Goal: Task Accomplishment & Management: Complete application form

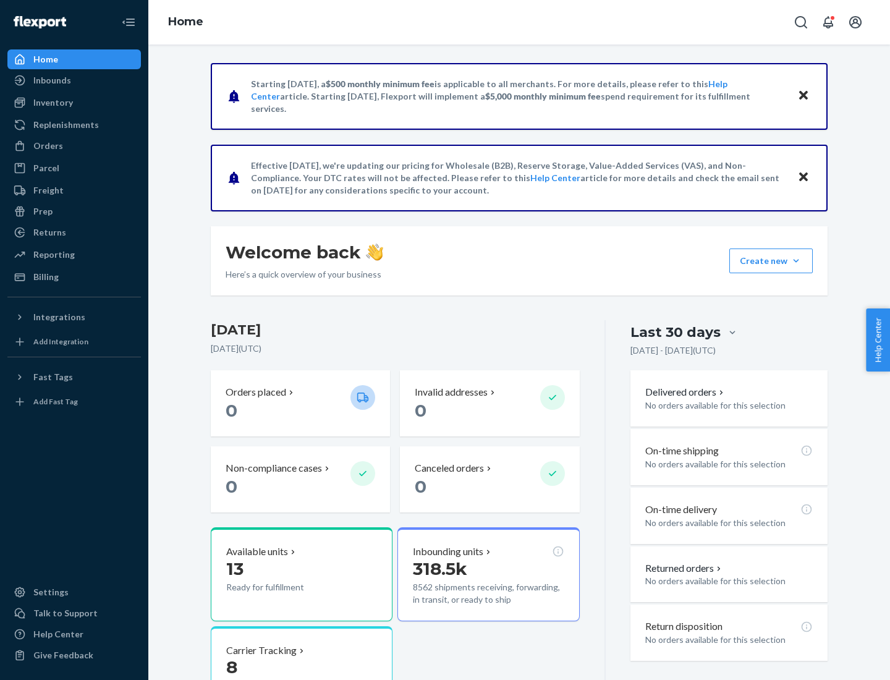
click at [796, 261] on button "Create new Create new inbound Create new order Create new product" at bounding box center [771, 261] width 83 height 25
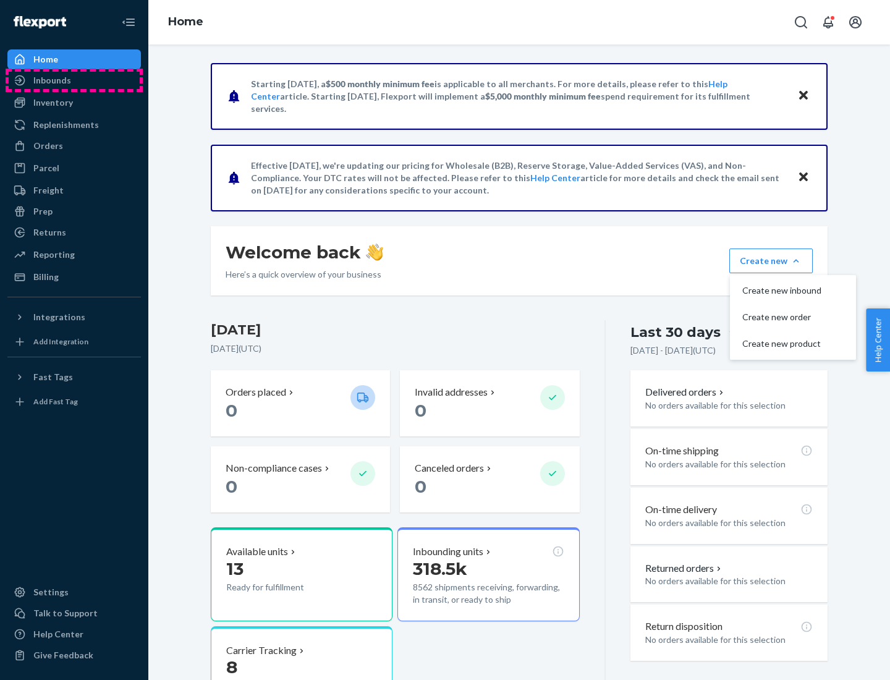
click at [74, 80] on div "Inbounds" at bounding box center [74, 80] width 131 height 17
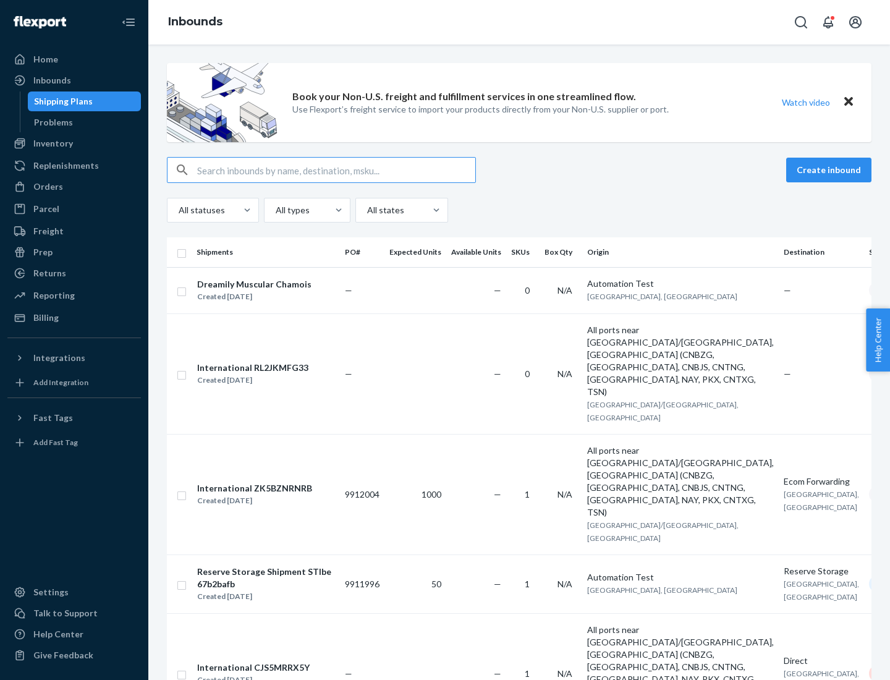
click at [831, 170] on button "Create inbound" at bounding box center [828, 170] width 85 height 25
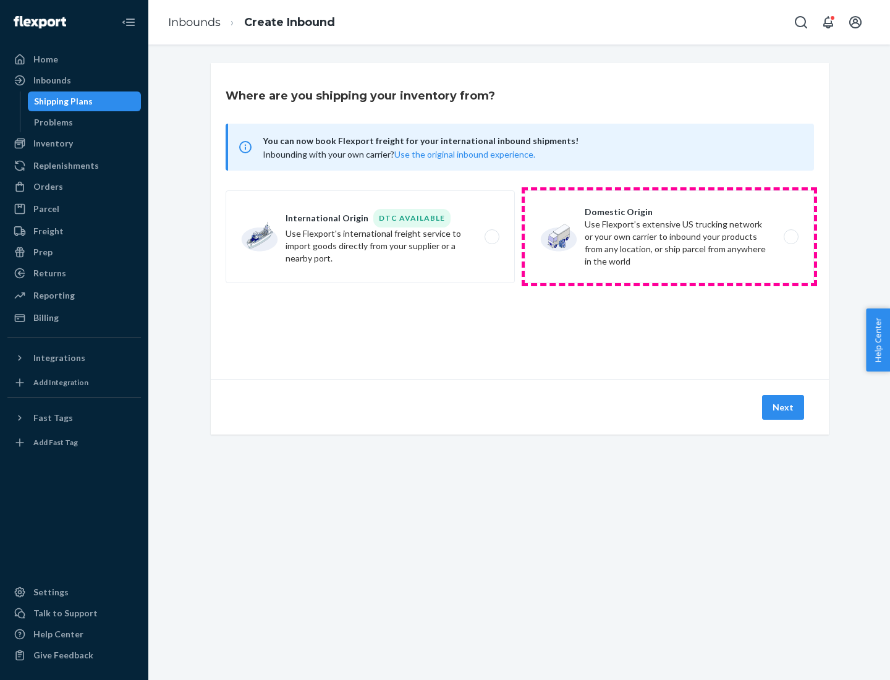
click at [670, 237] on label "Domestic Origin Use Flexport’s extensive US trucking network or your own carrie…" at bounding box center [669, 236] width 289 height 93
click at [791, 237] on input "Domestic Origin Use Flexport’s extensive US trucking network or your own carrie…" at bounding box center [795, 237] width 8 height 8
radio input "true"
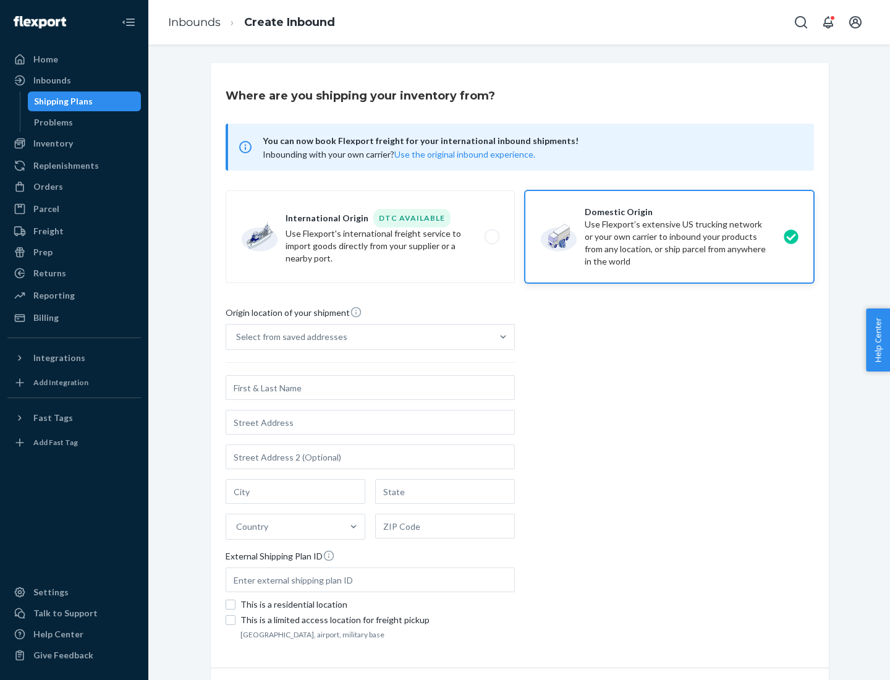
click at [289, 337] on div "Select from saved addresses" at bounding box center [291, 337] width 111 height 12
click at [237, 337] on input "Select from saved addresses" at bounding box center [236, 337] width 1 height 12
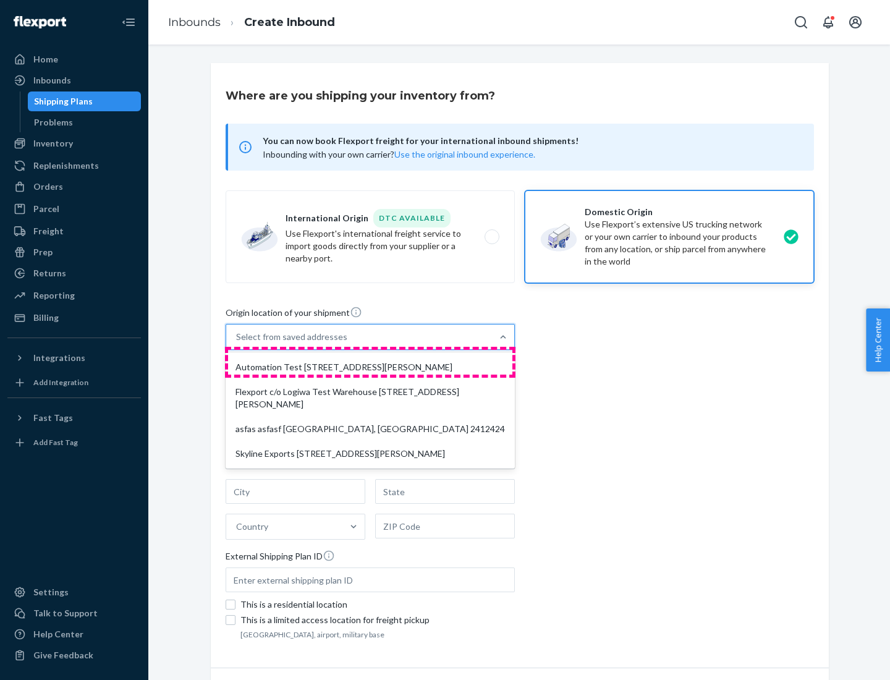
scroll to position [5, 0]
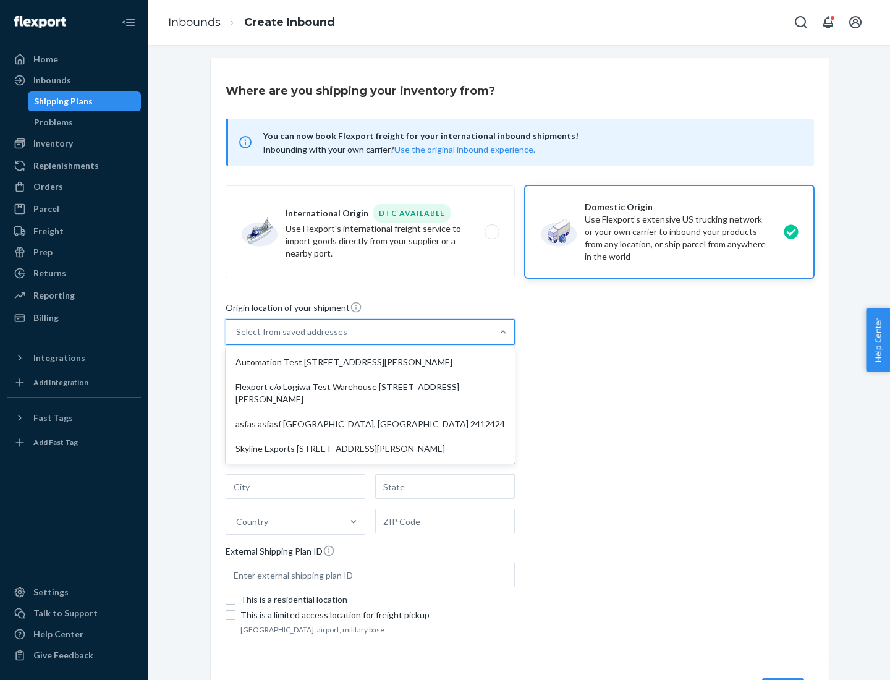
click at [370, 362] on div "Automation Test [STREET_ADDRESS][PERSON_NAME]" at bounding box center [370, 362] width 284 height 25
click at [237, 338] on input "option Automation Test [STREET_ADDRESS][PERSON_NAME] focused, 1 of 4. 4 results…" at bounding box center [236, 332] width 1 height 12
type input "Automation Test"
type input "9th Floor"
type input "[GEOGRAPHIC_DATA]"
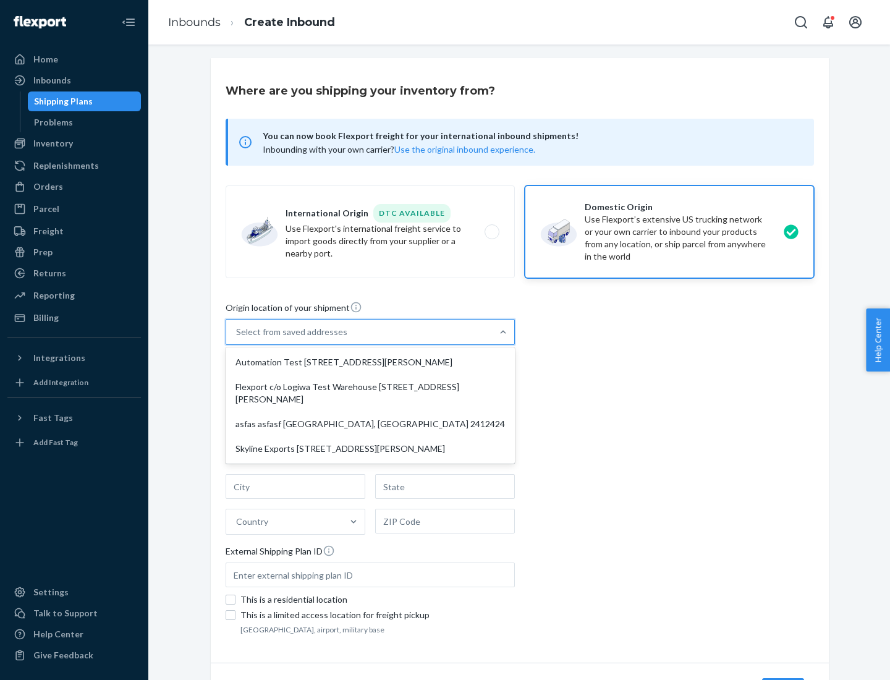
type input "CA"
type input "94104"
type input "[STREET_ADDRESS][PERSON_NAME]"
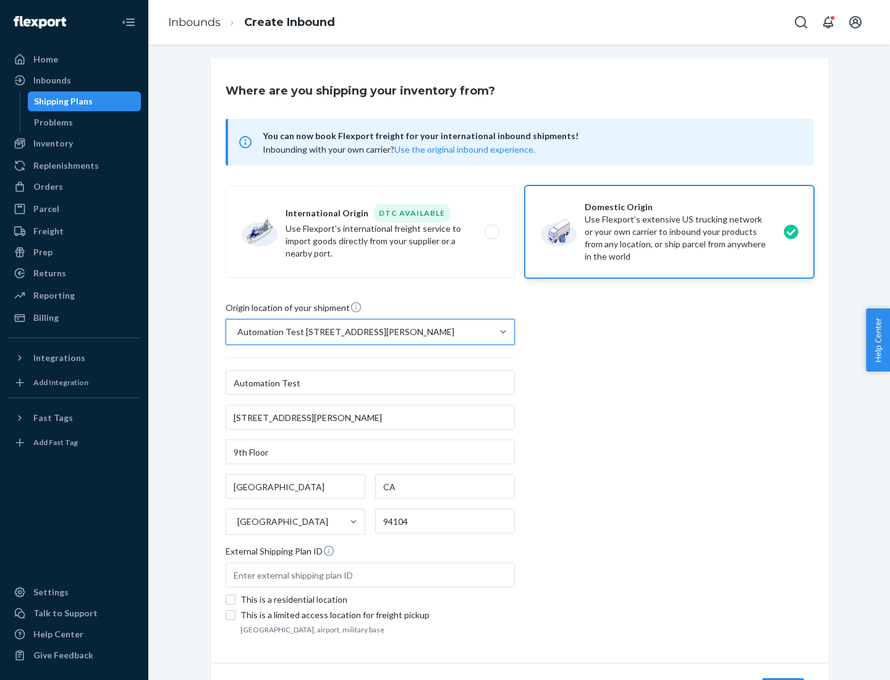
scroll to position [72, 0]
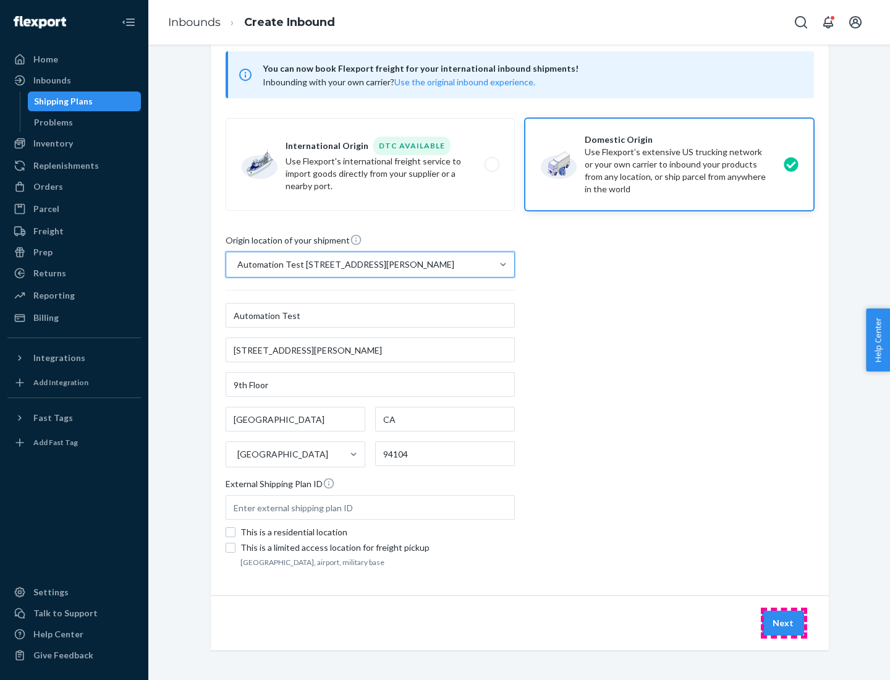
click at [784, 623] on button "Next" at bounding box center [783, 623] width 42 height 25
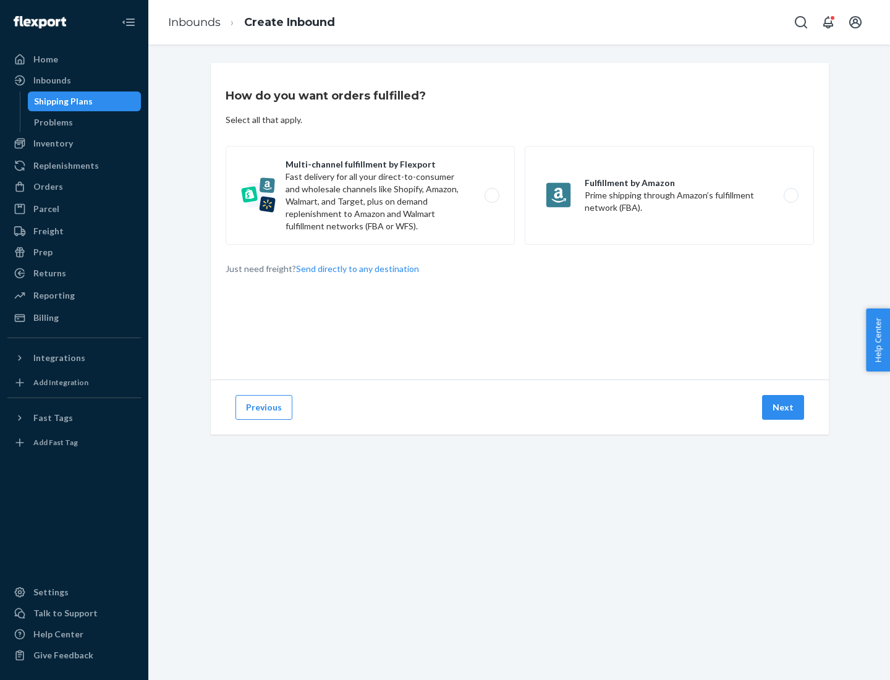
click at [370, 195] on label "Multi-channel fulfillment by Flexport Fast delivery for all your direct-to-cons…" at bounding box center [370, 195] width 289 height 99
click at [491, 195] on input "Multi-channel fulfillment by Flexport Fast delivery for all your direct-to-cons…" at bounding box center [495, 196] width 8 height 8
radio input "true"
click at [784, 407] on button "Next" at bounding box center [783, 407] width 42 height 25
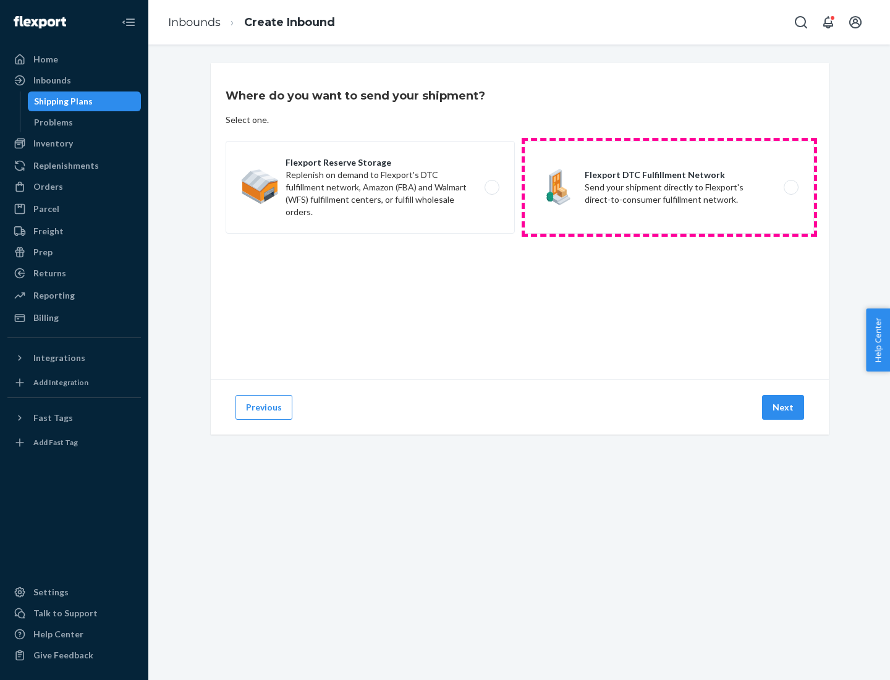
click at [670, 187] on label "Flexport DTC Fulfillment Network Send your shipment directly to Flexport's dire…" at bounding box center [669, 187] width 289 height 93
click at [791, 187] on input "Flexport DTC Fulfillment Network Send your shipment directly to Flexport's dire…" at bounding box center [795, 188] width 8 height 8
radio input "true"
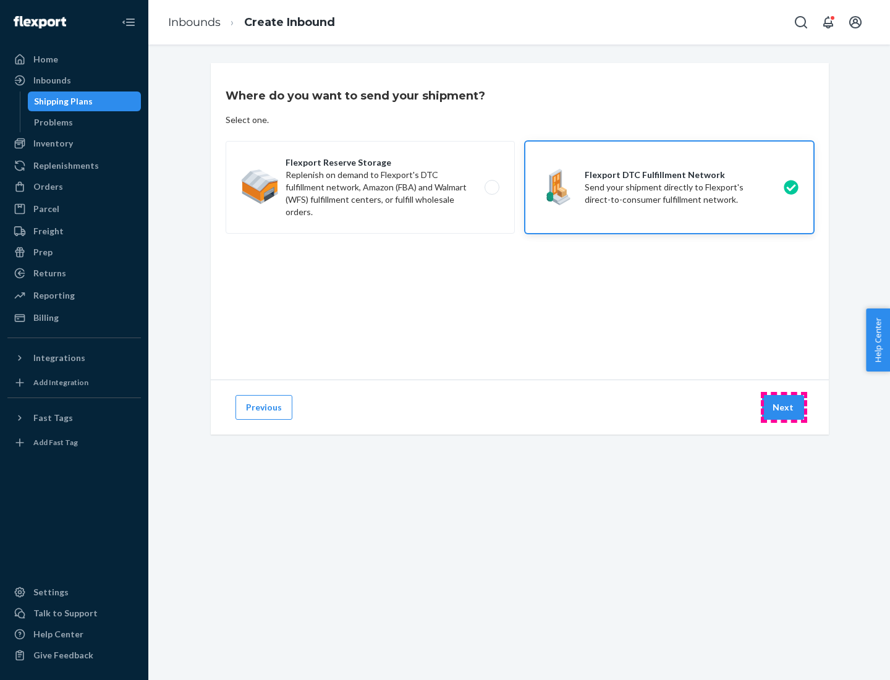
click at [784, 407] on button "Next" at bounding box center [783, 407] width 42 height 25
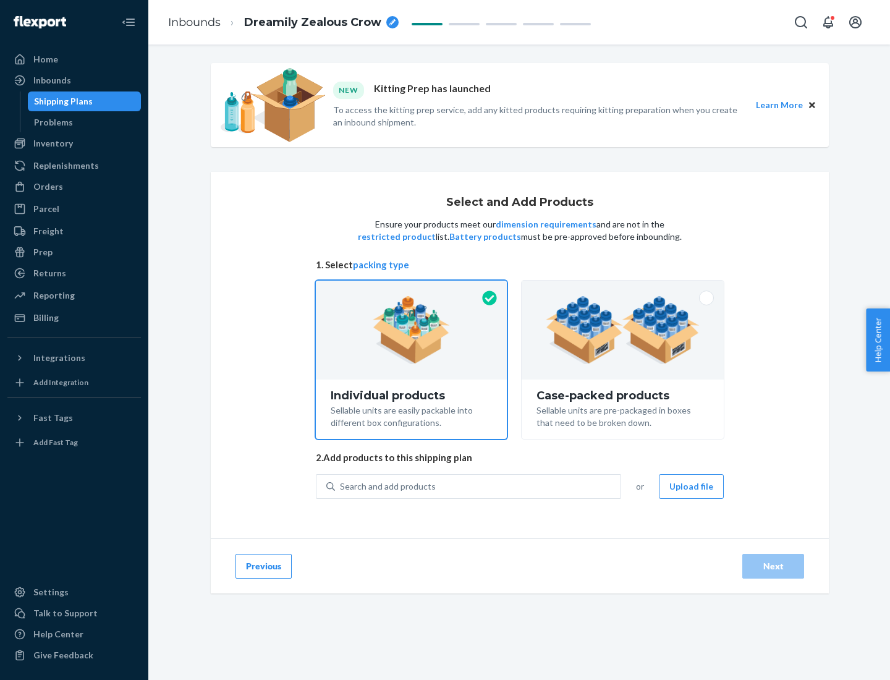
click at [623, 330] on img at bounding box center [623, 330] width 154 height 68
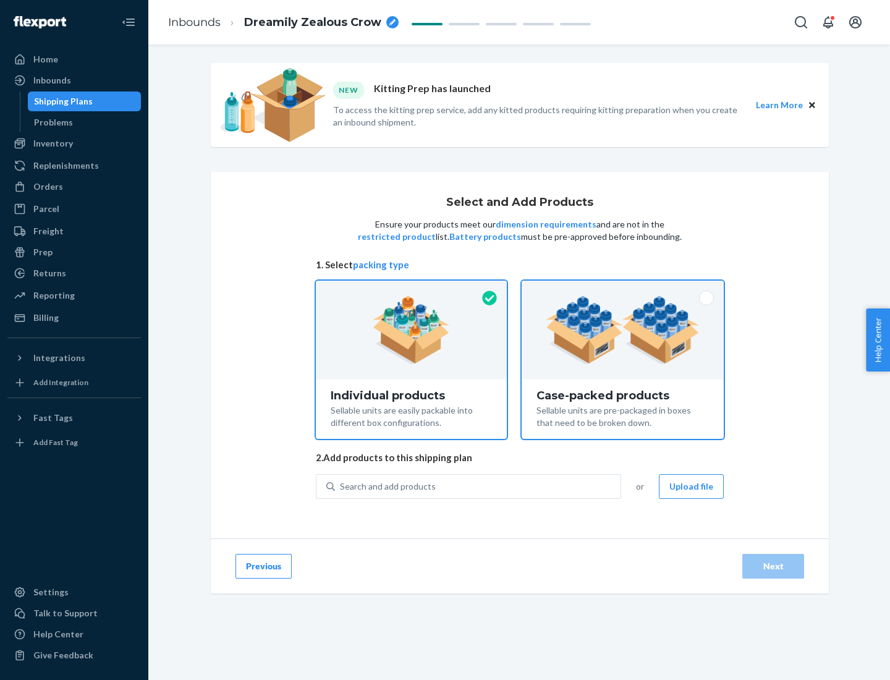
click at [623, 289] on input "Case-packed products Sellable units are pre-packaged in boxes that need to be b…" at bounding box center [623, 285] width 8 height 8
radio input "true"
radio input "false"
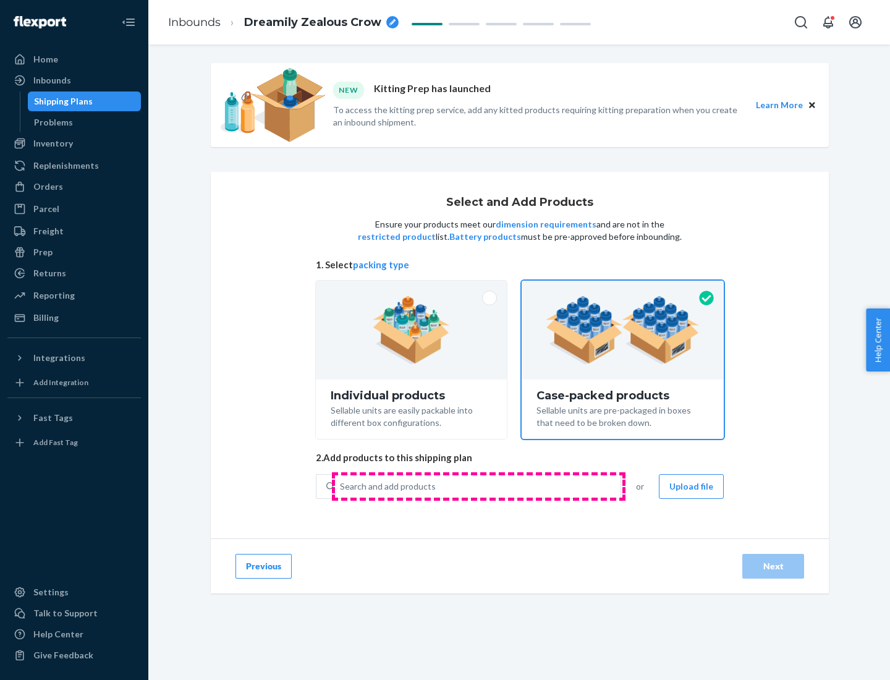
click at [479, 486] on div "Search and add products" at bounding box center [478, 486] width 286 height 22
click at [341, 486] on input "Search and add products" at bounding box center [340, 486] width 1 height 12
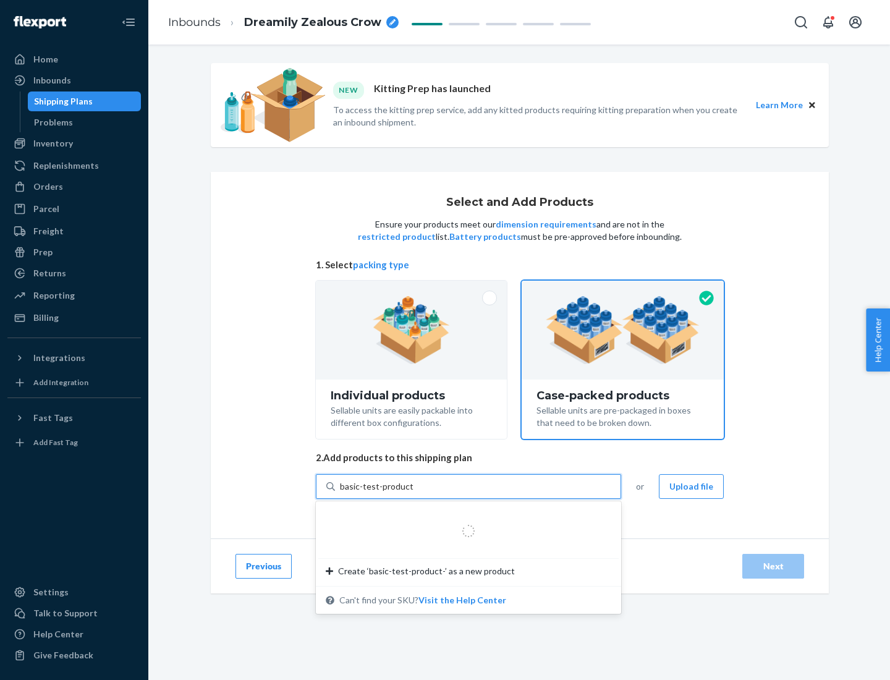
type input "basic-test-product-1"
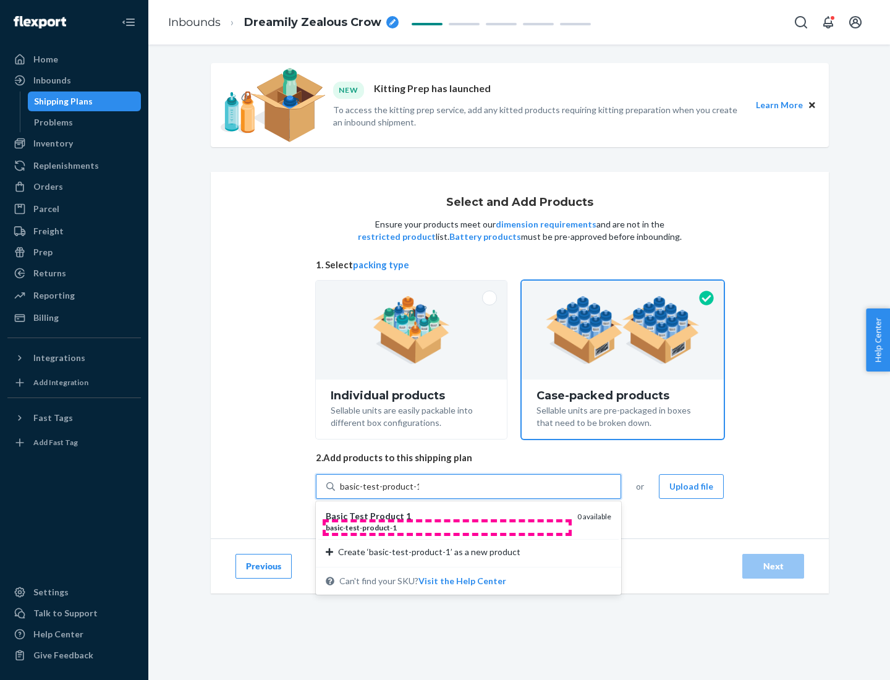
click at [447, 527] on div "basic - test - product - 1" at bounding box center [447, 527] width 242 height 11
click at [419, 493] on input "basic-test-product-1" at bounding box center [379, 486] width 79 height 12
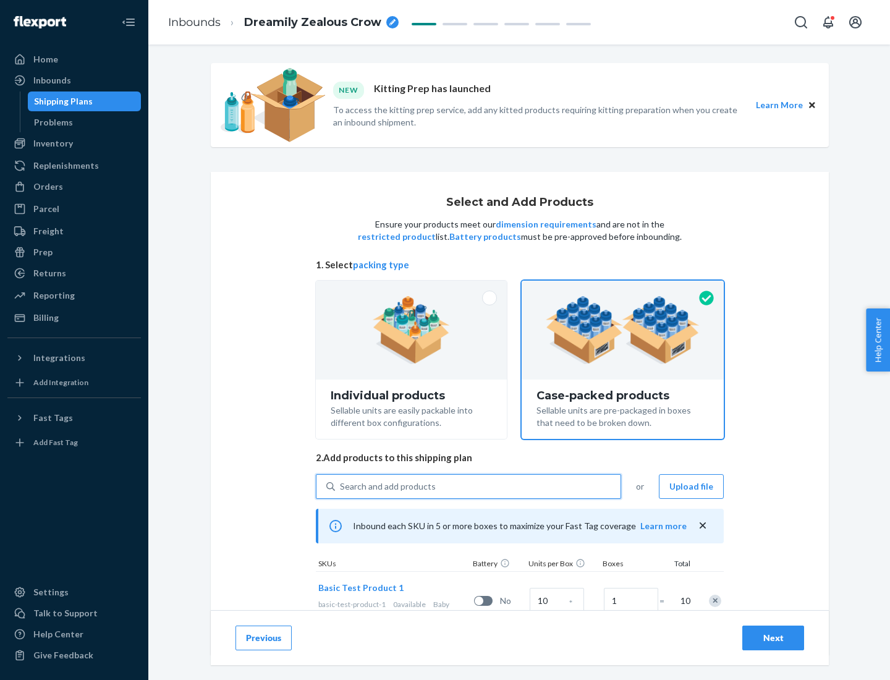
scroll to position [45, 0]
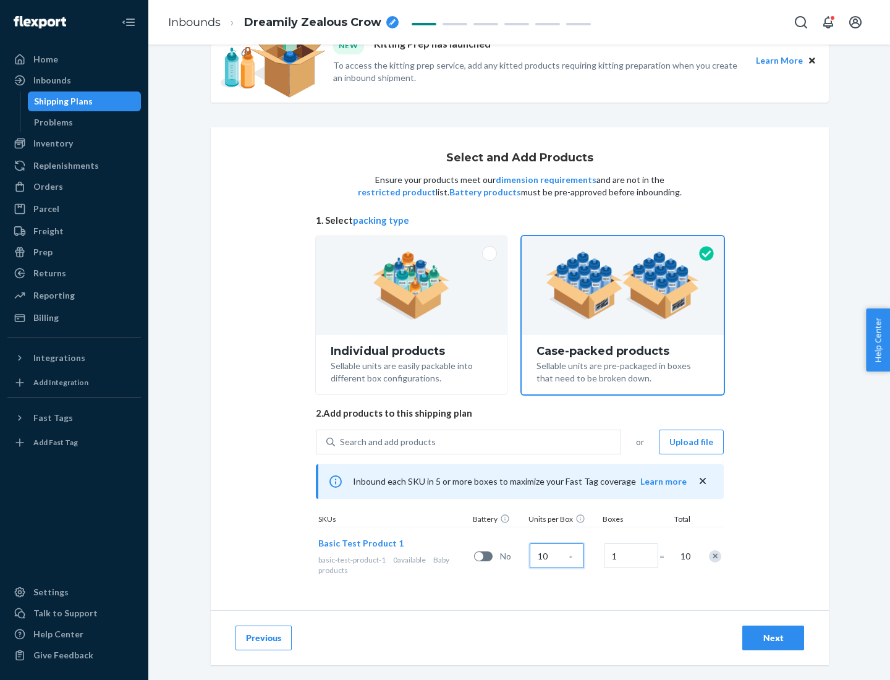
type input "10"
type input "7"
click at [773, 638] on div "Next" at bounding box center [773, 638] width 41 height 12
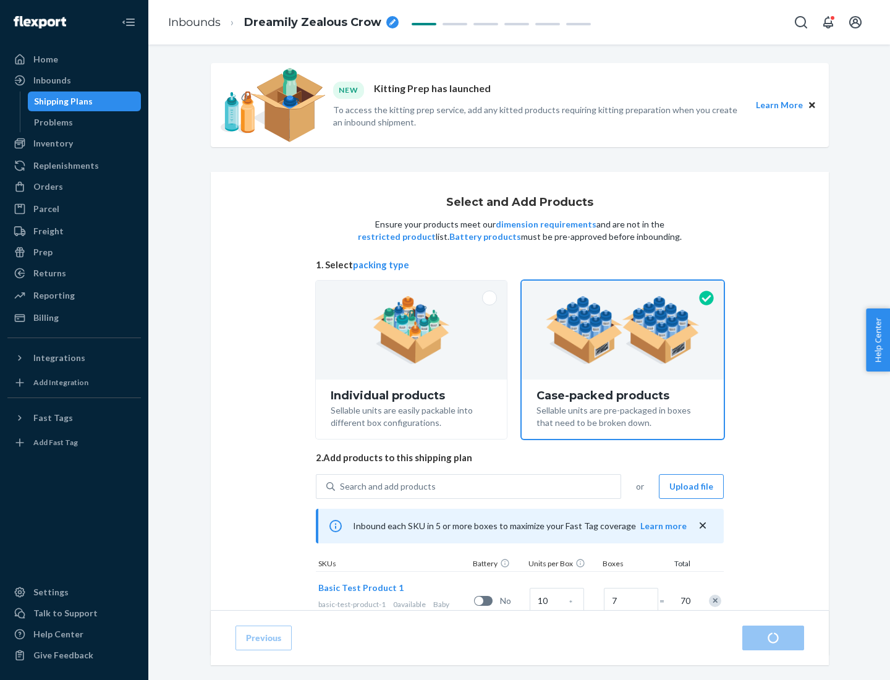
radio input "true"
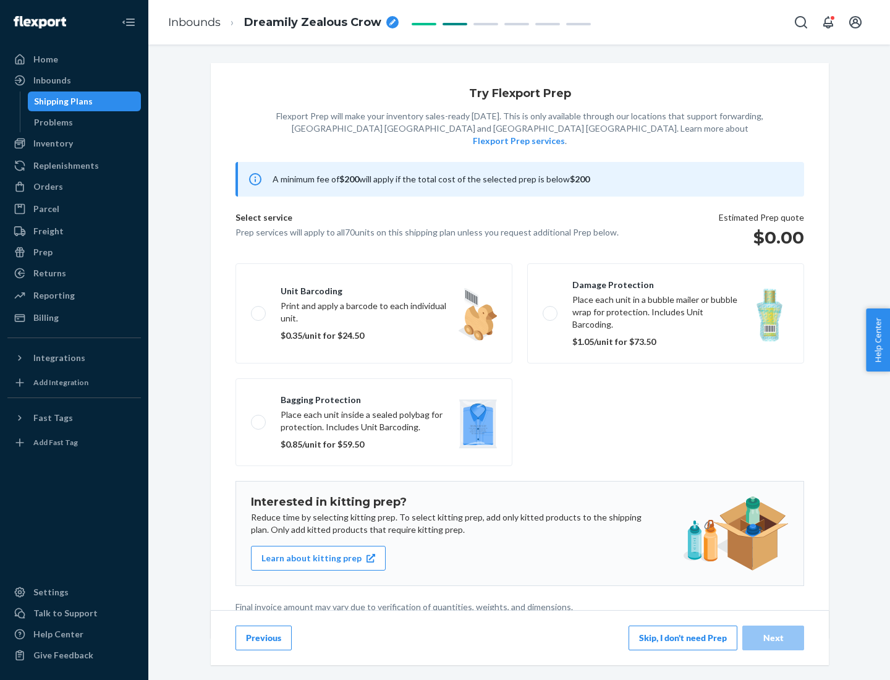
scroll to position [3, 0]
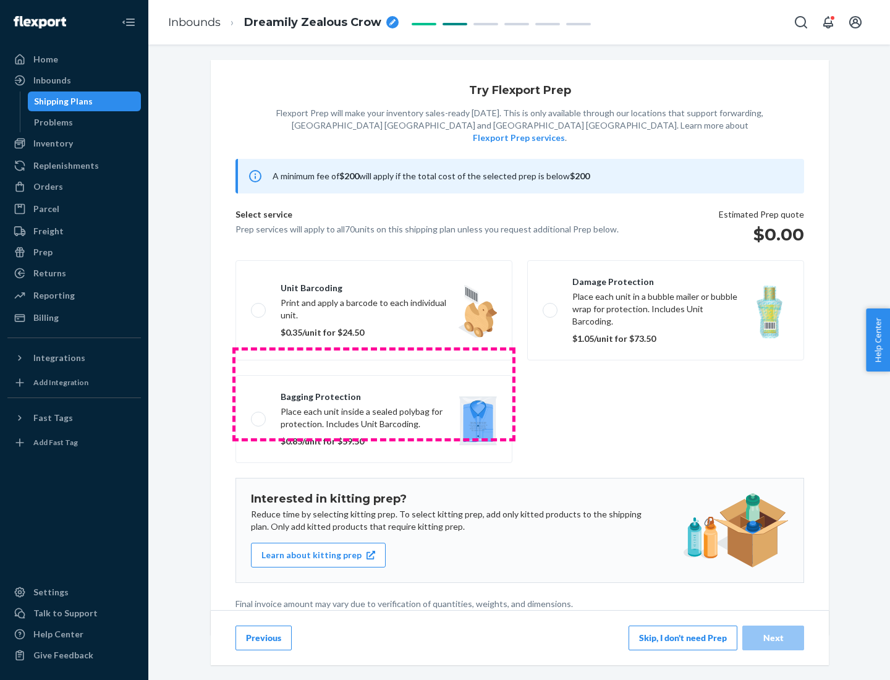
click at [374, 394] on label "Bagging protection Place each unit inside a sealed polybag for protection. Incl…" at bounding box center [374, 419] width 277 height 88
click at [259, 415] on input "Bagging protection Place each unit inside a sealed polybag for protection. Incl…" at bounding box center [255, 419] width 8 height 8
checkbox input "true"
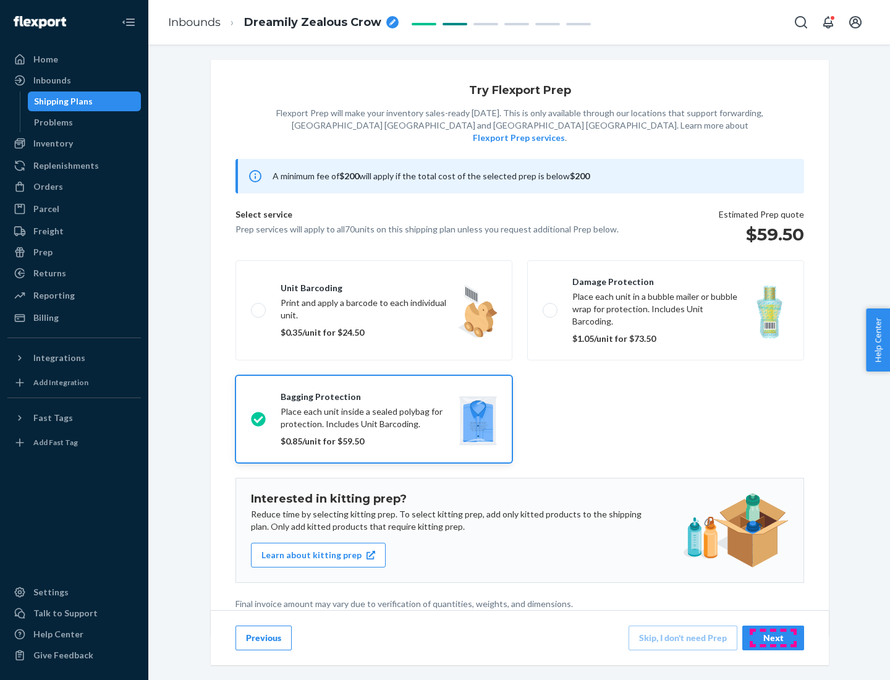
click at [773, 637] on div "Next" at bounding box center [773, 638] width 41 height 12
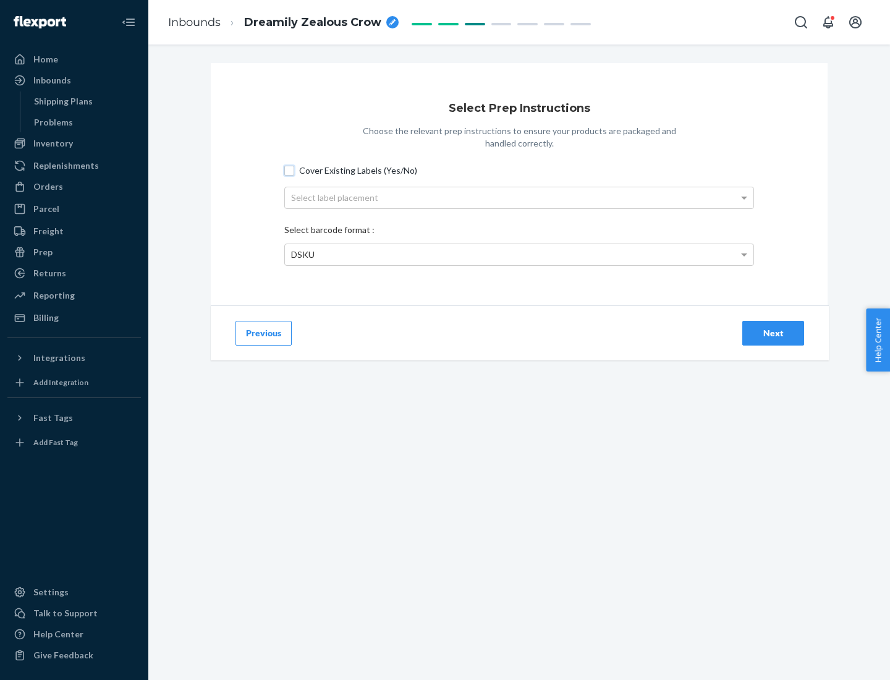
click at [289, 170] on input "Cover Existing Labels (Yes/No)" at bounding box center [289, 171] width 10 height 10
checkbox input "true"
click at [519, 197] on div "Select label placement" at bounding box center [519, 197] width 469 height 21
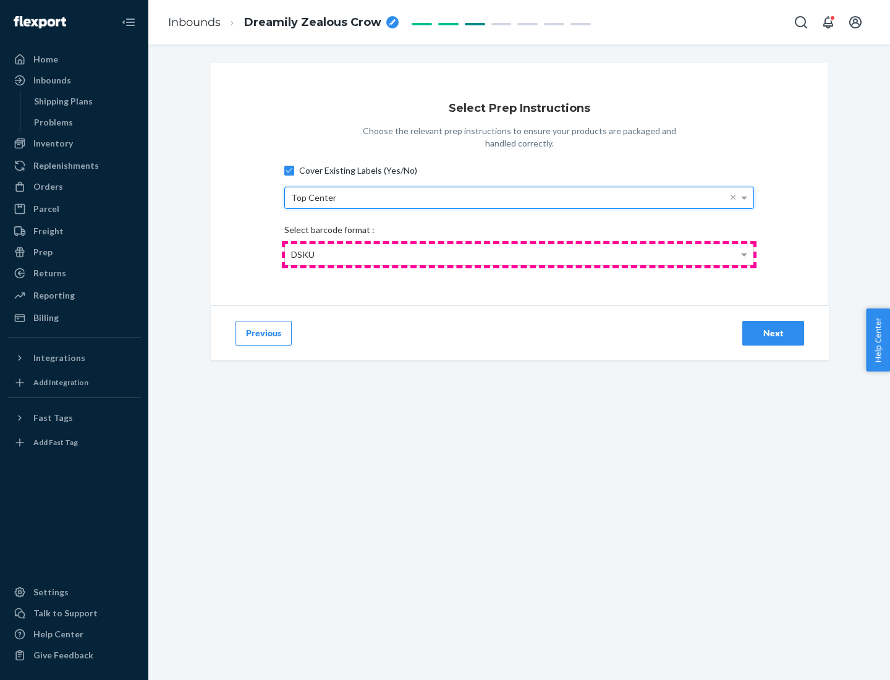
click at [519, 254] on div "DSKU" at bounding box center [519, 254] width 469 height 21
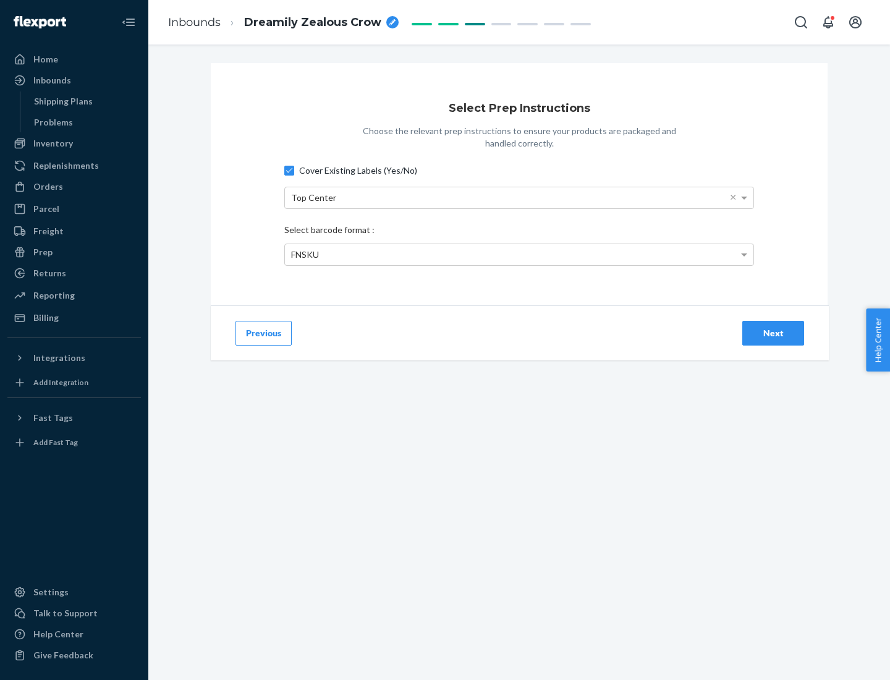
click at [773, 333] on div "Next" at bounding box center [773, 333] width 41 height 12
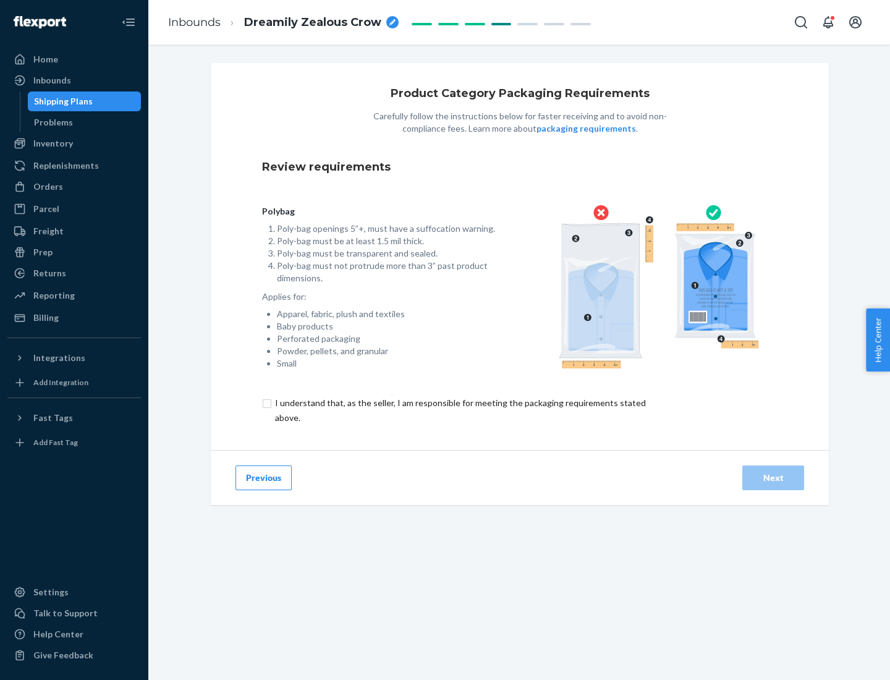
click at [459, 410] on input "checkbox" at bounding box center [467, 411] width 411 height 30
checkbox input "true"
click at [773, 477] on div "Next" at bounding box center [773, 478] width 41 height 12
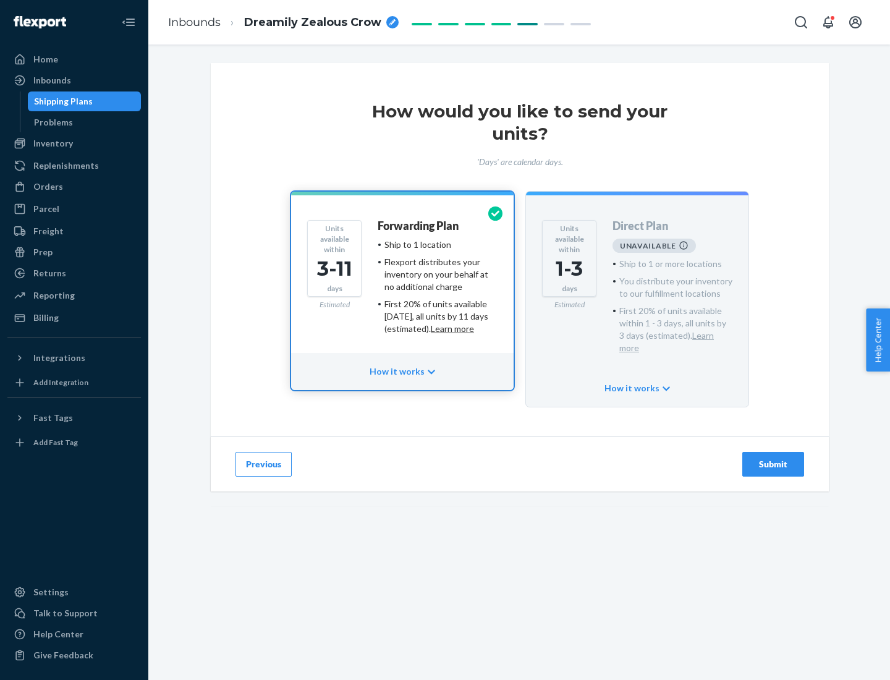
click at [419, 226] on h4 "Forwarding Plan" at bounding box center [418, 226] width 81 height 12
click at [773, 458] on div "Submit" at bounding box center [773, 464] width 41 height 12
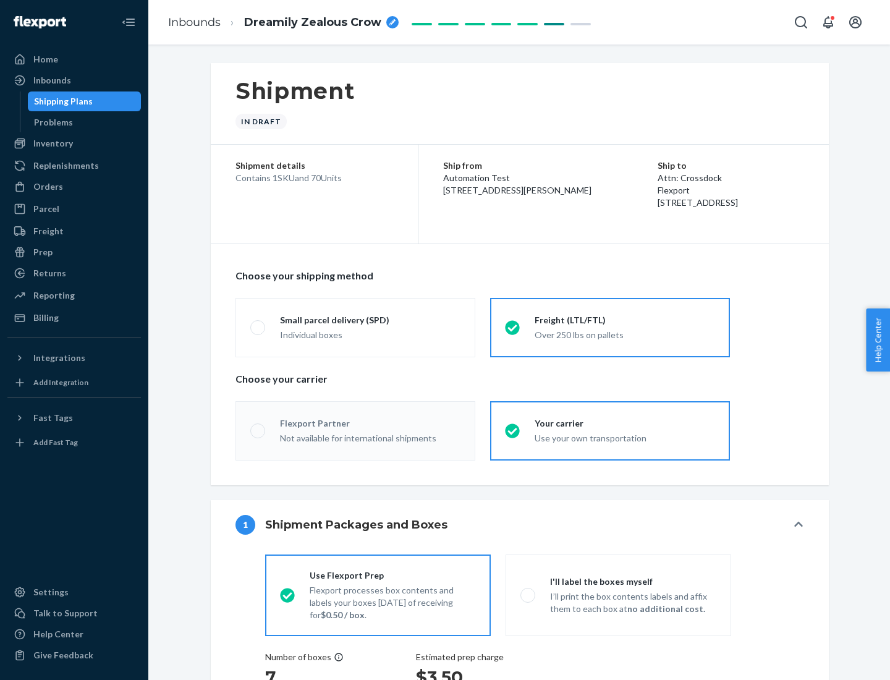
radio input "true"
radio input "false"
radio input "true"
radio input "false"
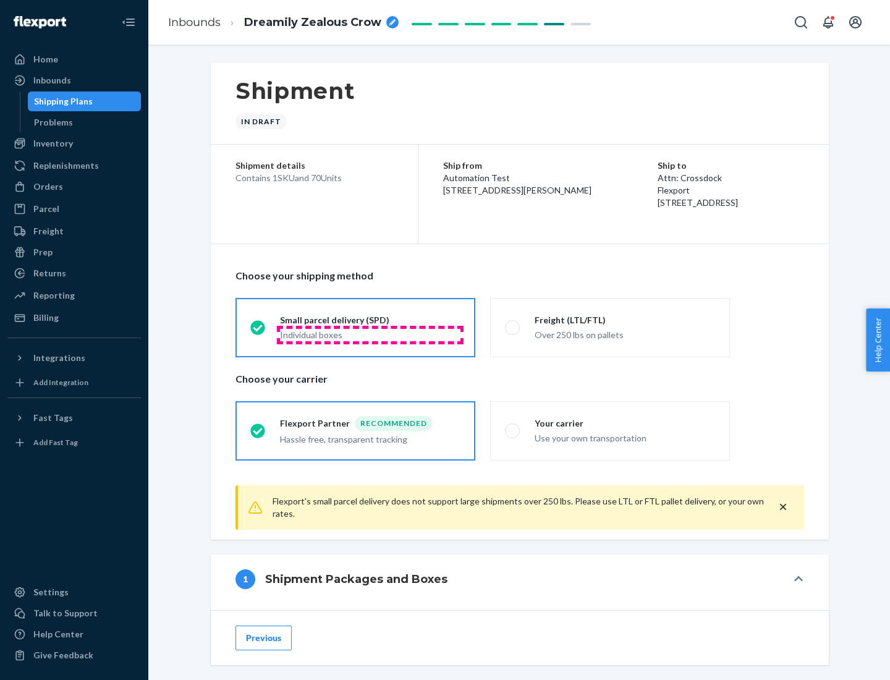
click at [370, 334] on div "Individual boxes" at bounding box center [370, 335] width 181 height 12
click at [258, 331] on input "Small parcel delivery (SPD) Individual boxes" at bounding box center [254, 327] width 8 height 8
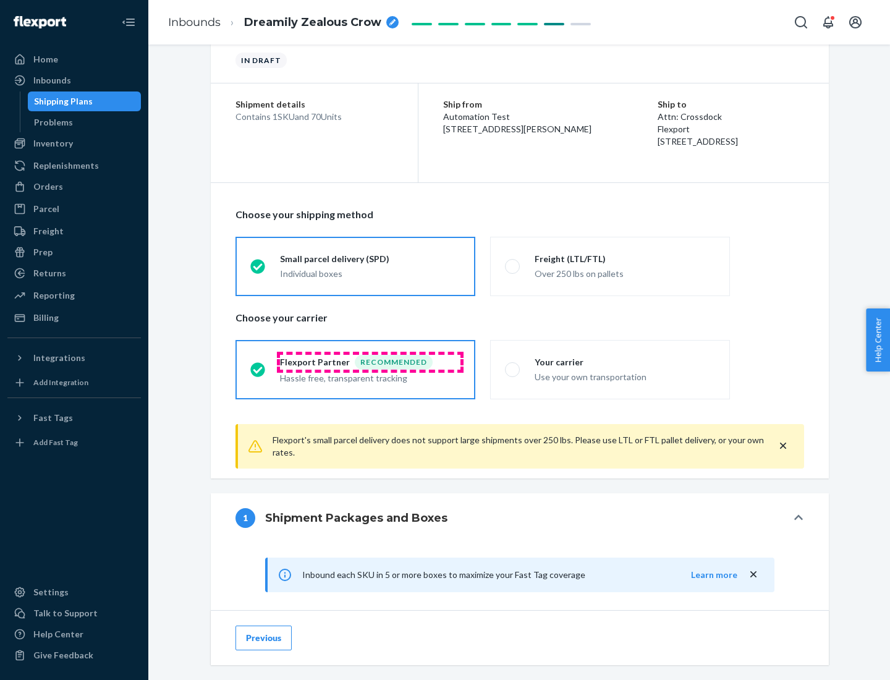
click at [370, 362] on div "Recommended" at bounding box center [394, 362] width 78 height 15
click at [258, 365] on input "Flexport Partner Recommended Hassle free, transparent tracking" at bounding box center [254, 369] width 8 height 8
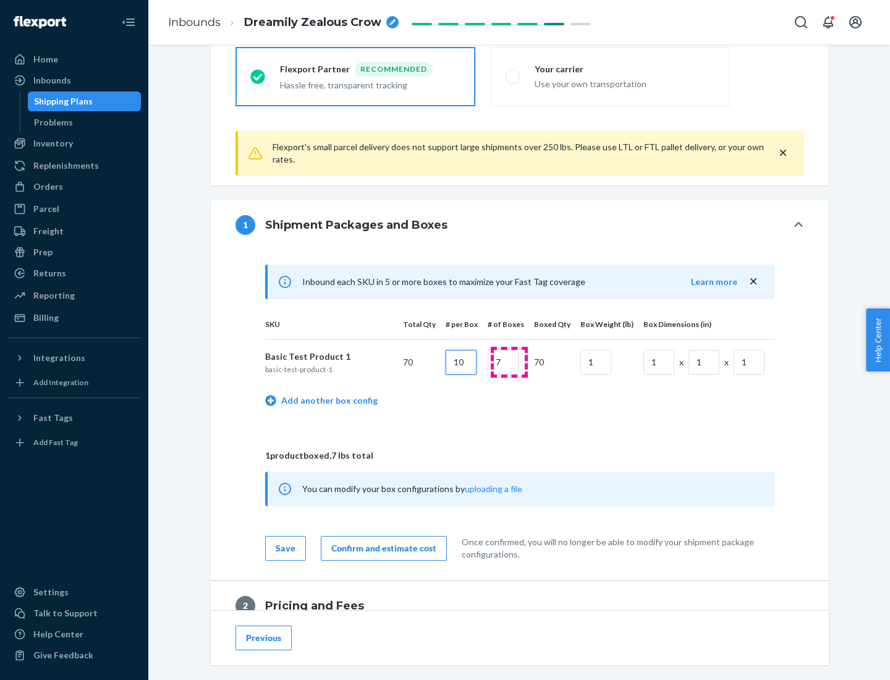
type input "10"
type input "7"
type input "1"
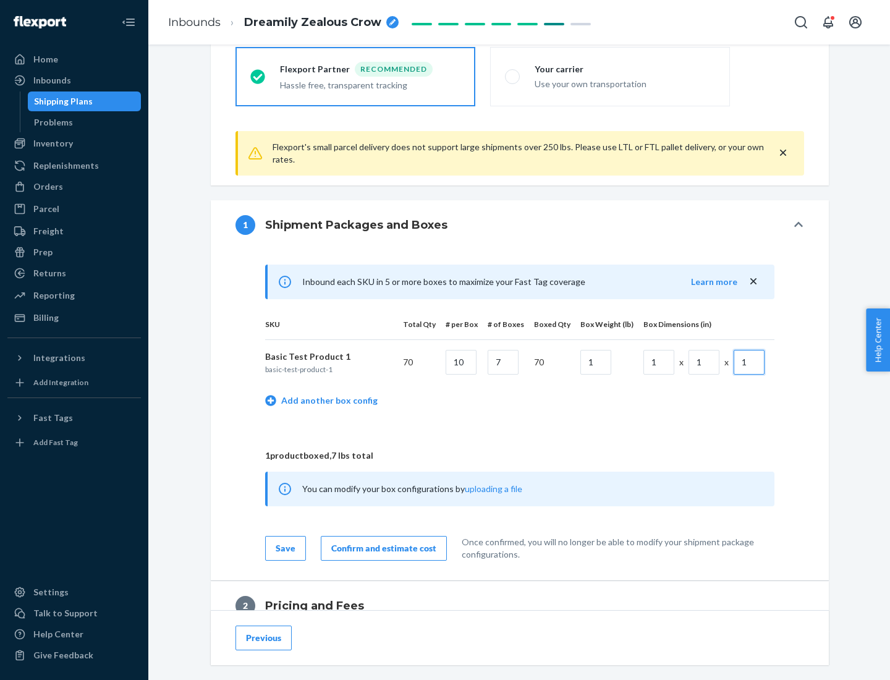
scroll to position [540, 0]
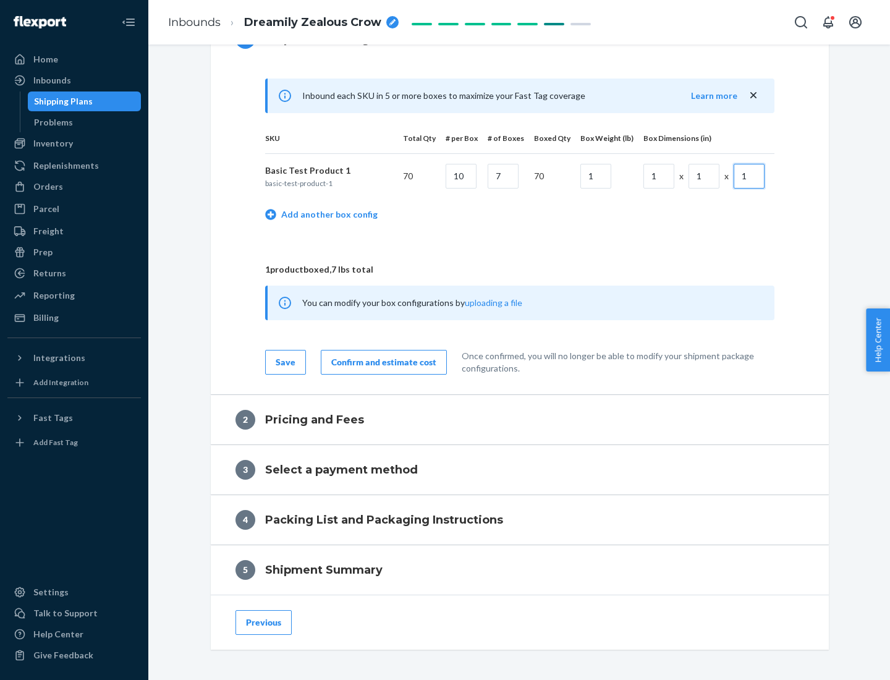
type input "1"
click at [381, 362] on div "Confirm and estimate cost" at bounding box center [383, 362] width 105 height 12
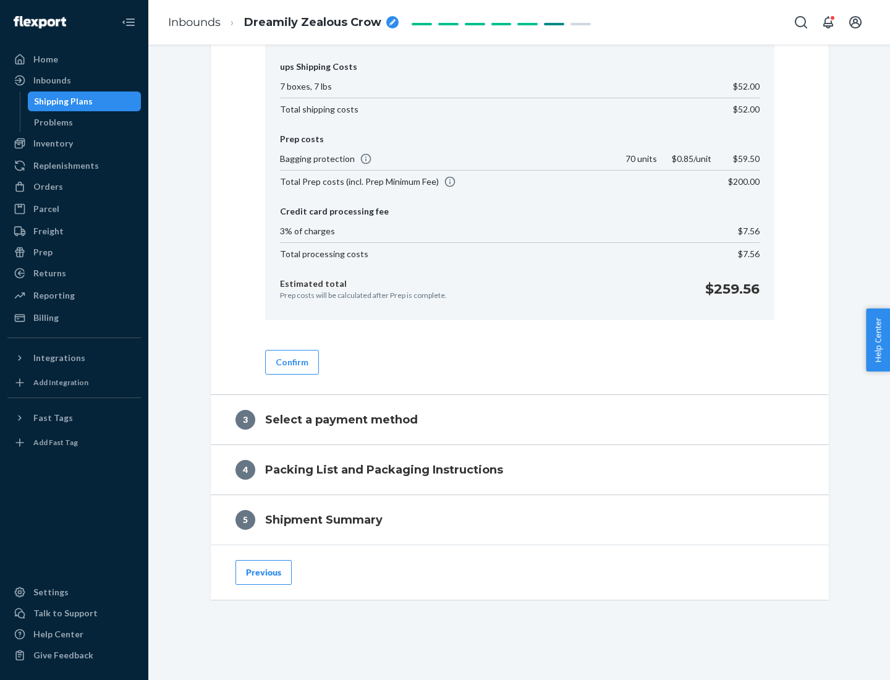
click at [291, 362] on button "Confirm" at bounding box center [292, 362] width 54 height 25
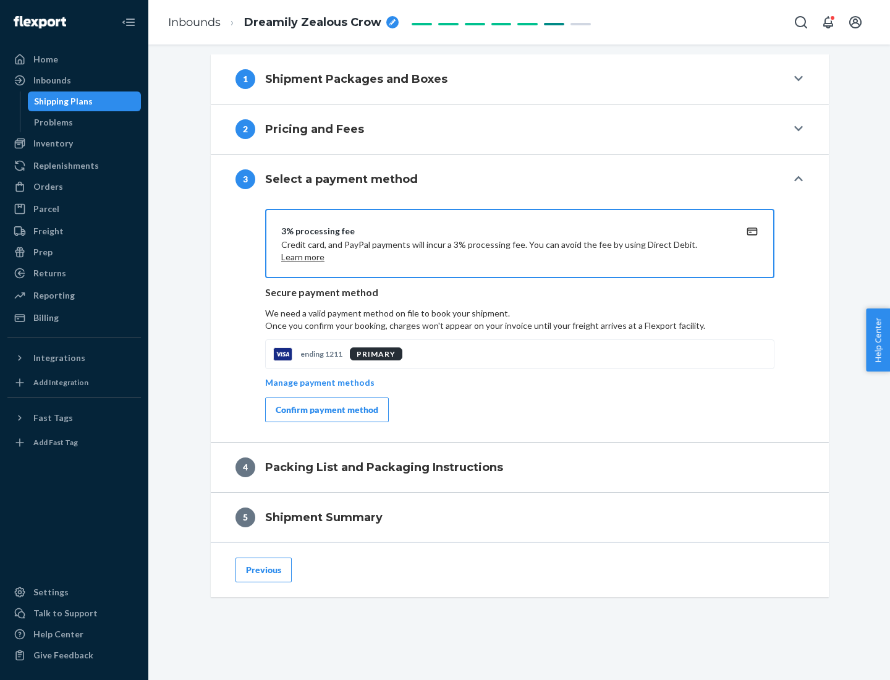
scroll to position [500, 0]
click at [326, 410] on div "Confirm payment method" at bounding box center [327, 410] width 103 height 12
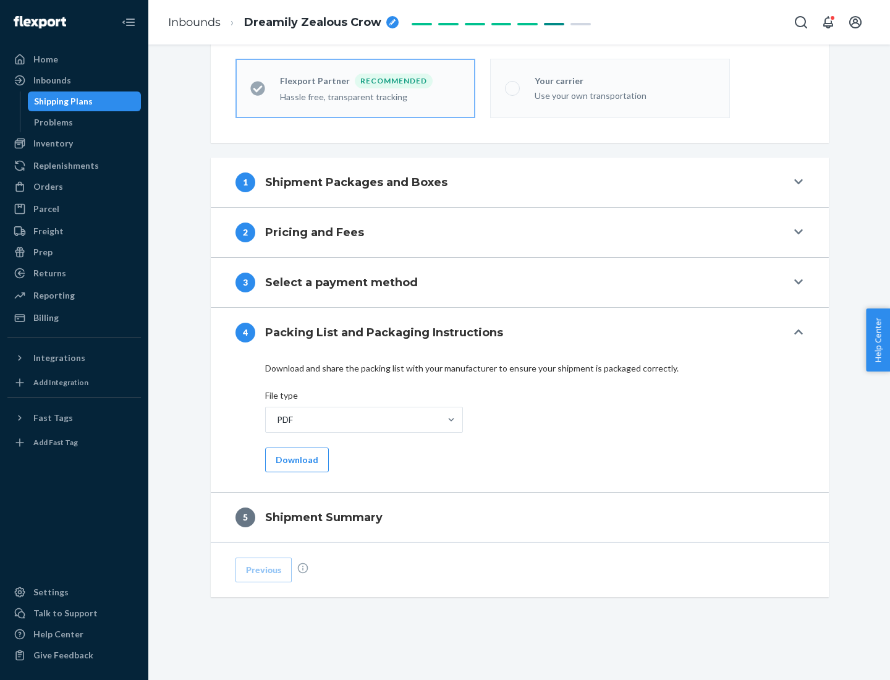
scroll to position [342, 0]
click at [296, 459] on button "Download" at bounding box center [297, 460] width 64 height 25
